Goal: Transaction & Acquisition: Obtain resource

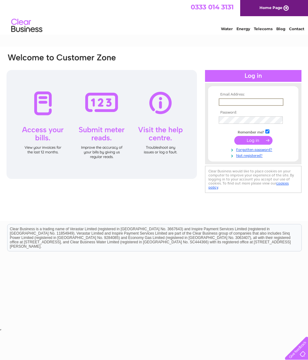
type input "daviesrs200@aol.com"
click at [253, 142] on input "submit" at bounding box center [253, 140] width 38 height 9
click at [256, 141] on input "submit" at bounding box center [253, 139] width 38 height 9
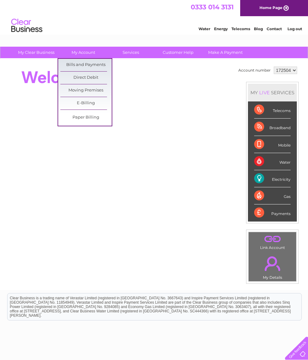
click at [92, 65] on link "Bills and Payments" at bounding box center [85, 65] width 51 height 12
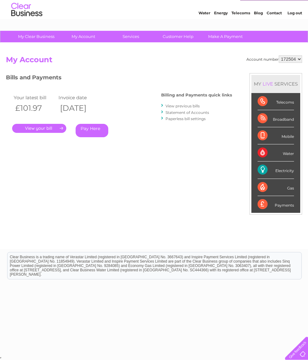
scroll to position [23, 0]
click at [40, 124] on link "." at bounding box center [39, 128] width 54 height 9
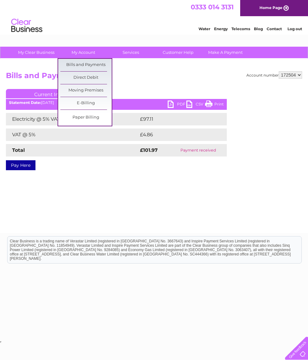
click at [94, 65] on link "Bills and Payments" at bounding box center [85, 65] width 51 height 12
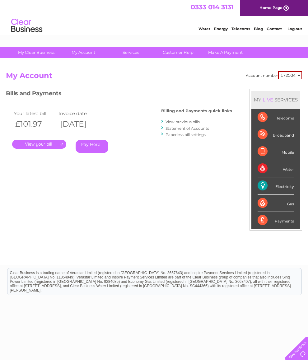
scroll to position [23, 0]
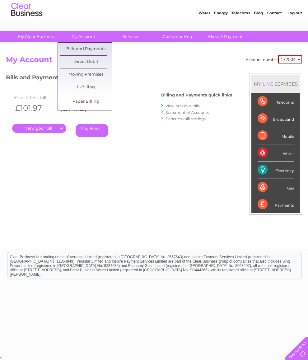
click at [99, 43] on link "Bills and Payments" at bounding box center [85, 49] width 51 height 12
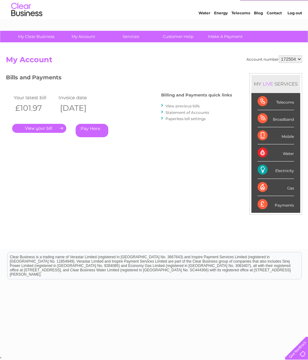
scroll to position [23, 0]
click at [43, 124] on link "." at bounding box center [39, 128] width 54 height 9
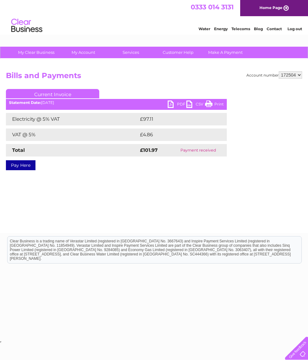
click at [174, 105] on link "PDF" at bounding box center [177, 104] width 19 height 9
click at [177, 105] on link "PDF" at bounding box center [177, 104] width 19 height 9
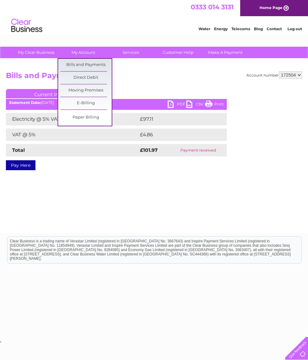
click at [71, 63] on link "Bills and Payments" at bounding box center [85, 65] width 51 height 12
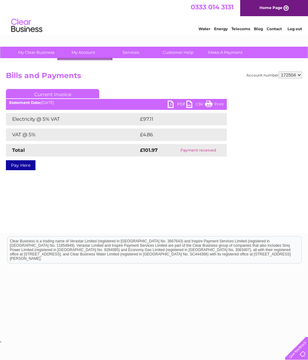
click at [168, 105] on link "PDF" at bounding box center [177, 104] width 19 height 9
click at [171, 107] on link "PDF" at bounding box center [177, 104] width 19 height 9
click at [171, 103] on link "PDF" at bounding box center [177, 104] width 19 height 9
